Goal: Navigation & Orientation: Find specific page/section

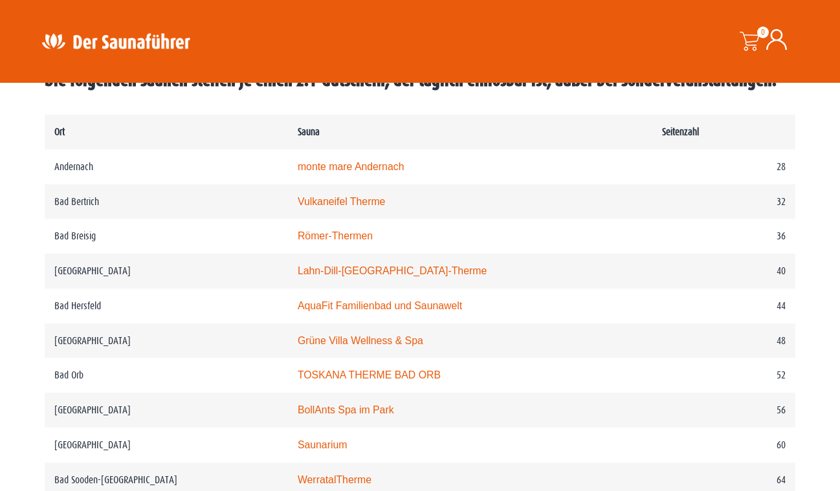
scroll to position [647, 0]
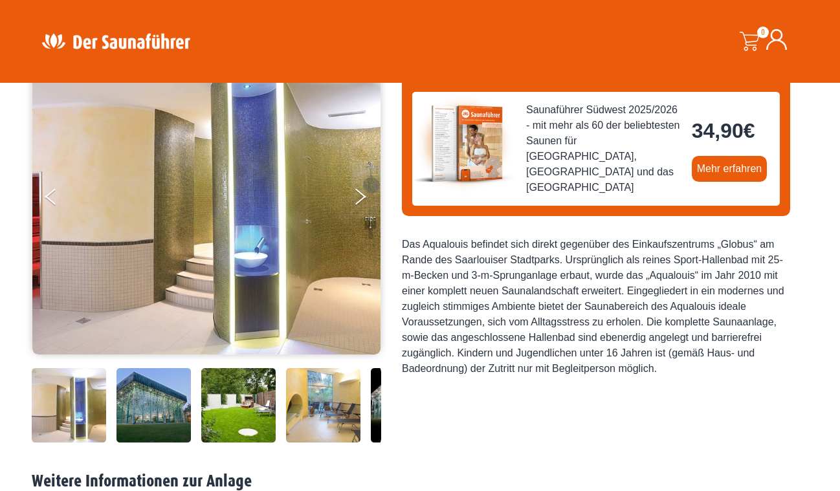
scroll to position [194, 0]
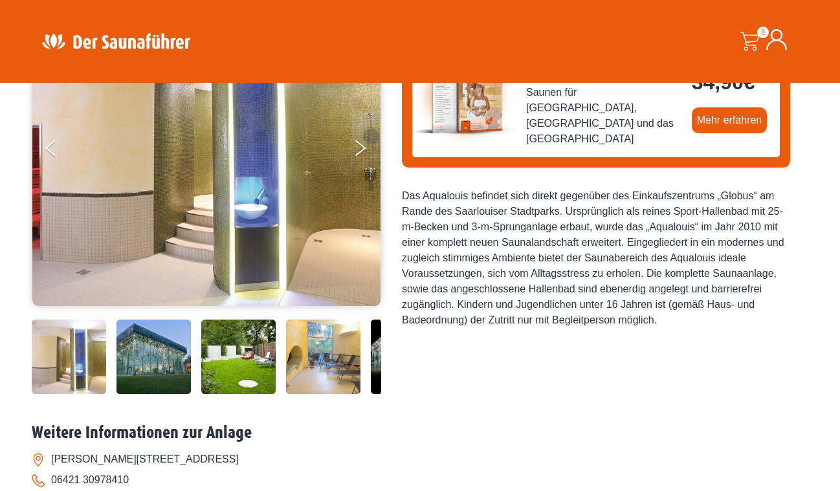
click at [148, 368] on img at bounding box center [153, 357] width 74 height 74
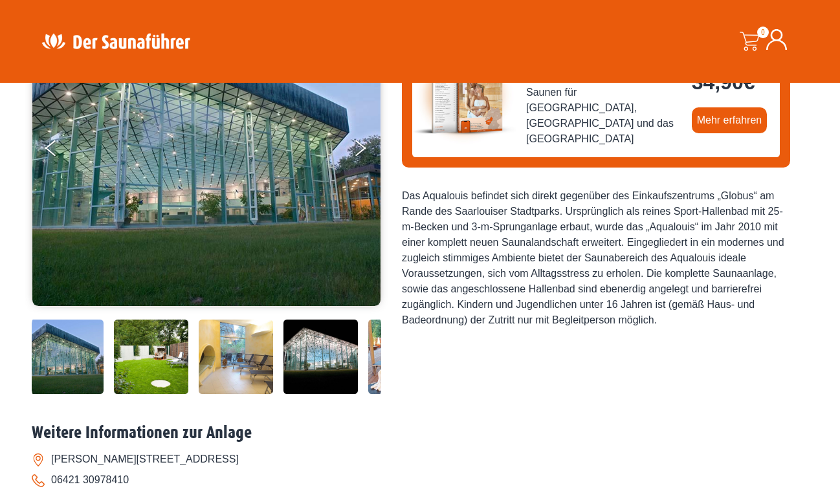
click at [232, 349] on img at bounding box center [236, 357] width 74 height 74
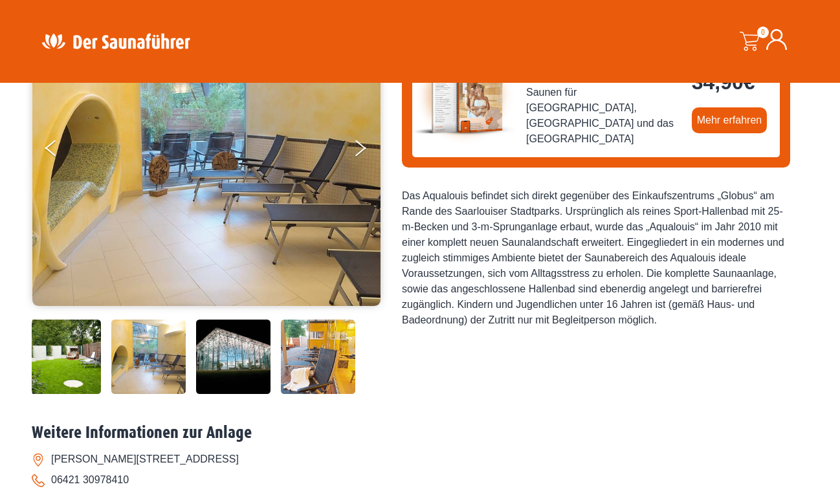
click at [254, 350] on img at bounding box center [233, 357] width 74 height 74
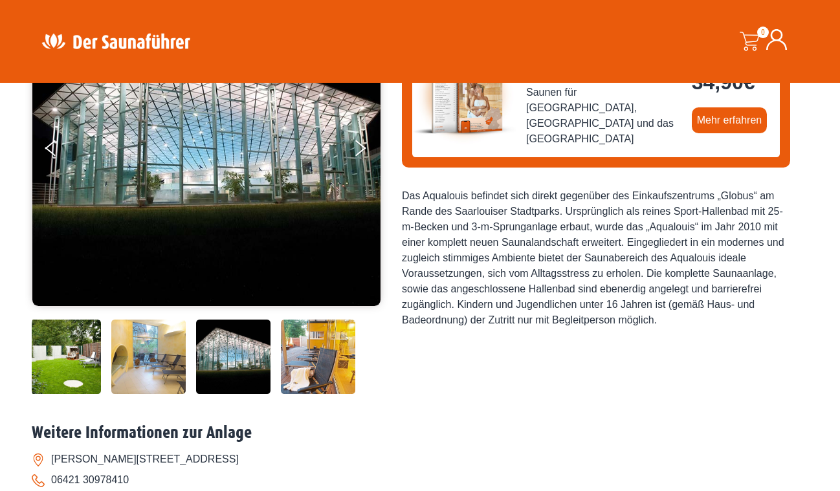
click at [309, 357] on img at bounding box center [318, 357] width 74 height 74
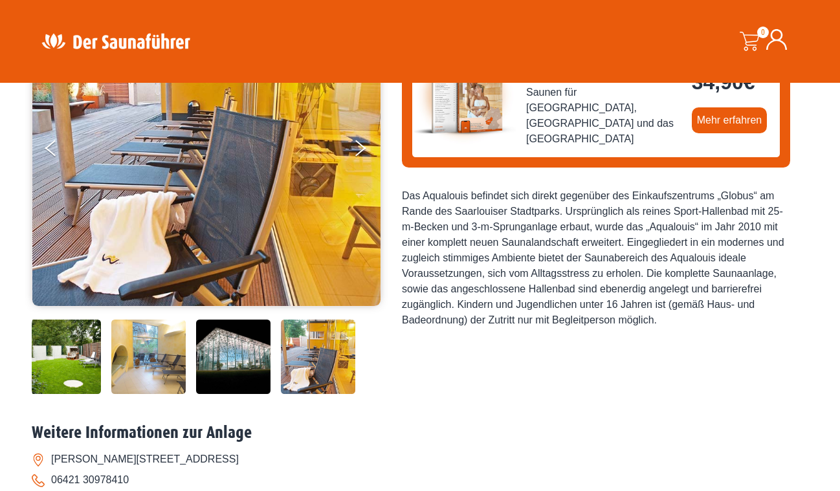
click at [235, 358] on img at bounding box center [233, 357] width 74 height 74
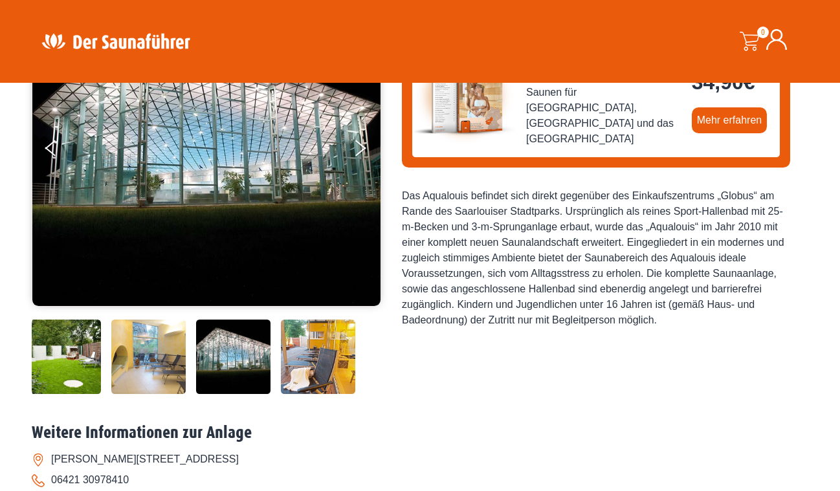
click at [149, 358] on img at bounding box center [148, 357] width 74 height 74
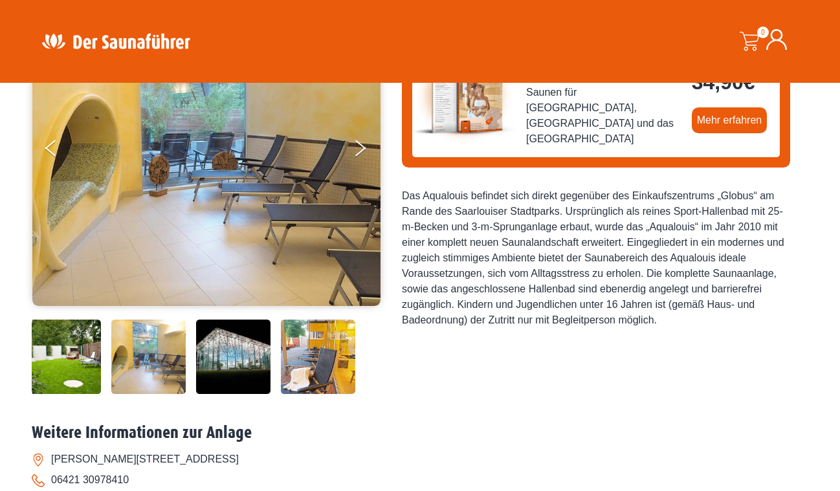
click at [36, 345] on img at bounding box center [64, 357] width 74 height 74
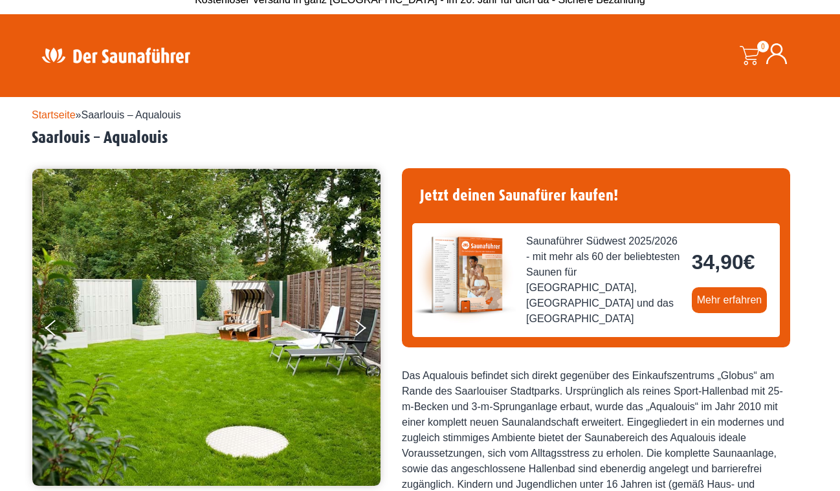
scroll to position [0, 0]
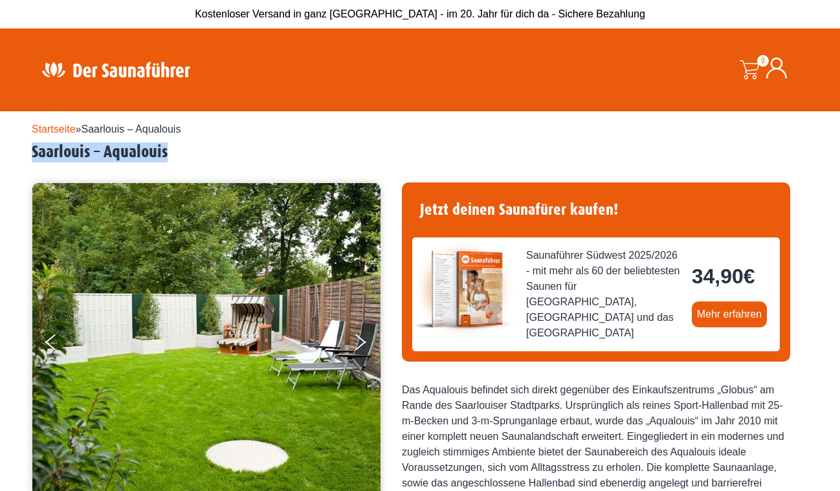
drag, startPoint x: 28, startPoint y: 150, endPoint x: 184, endPoint y: 157, distance: 155.4
copy h2 "Saarlouis – Aqualouis"
